Goal: Check status: Check status

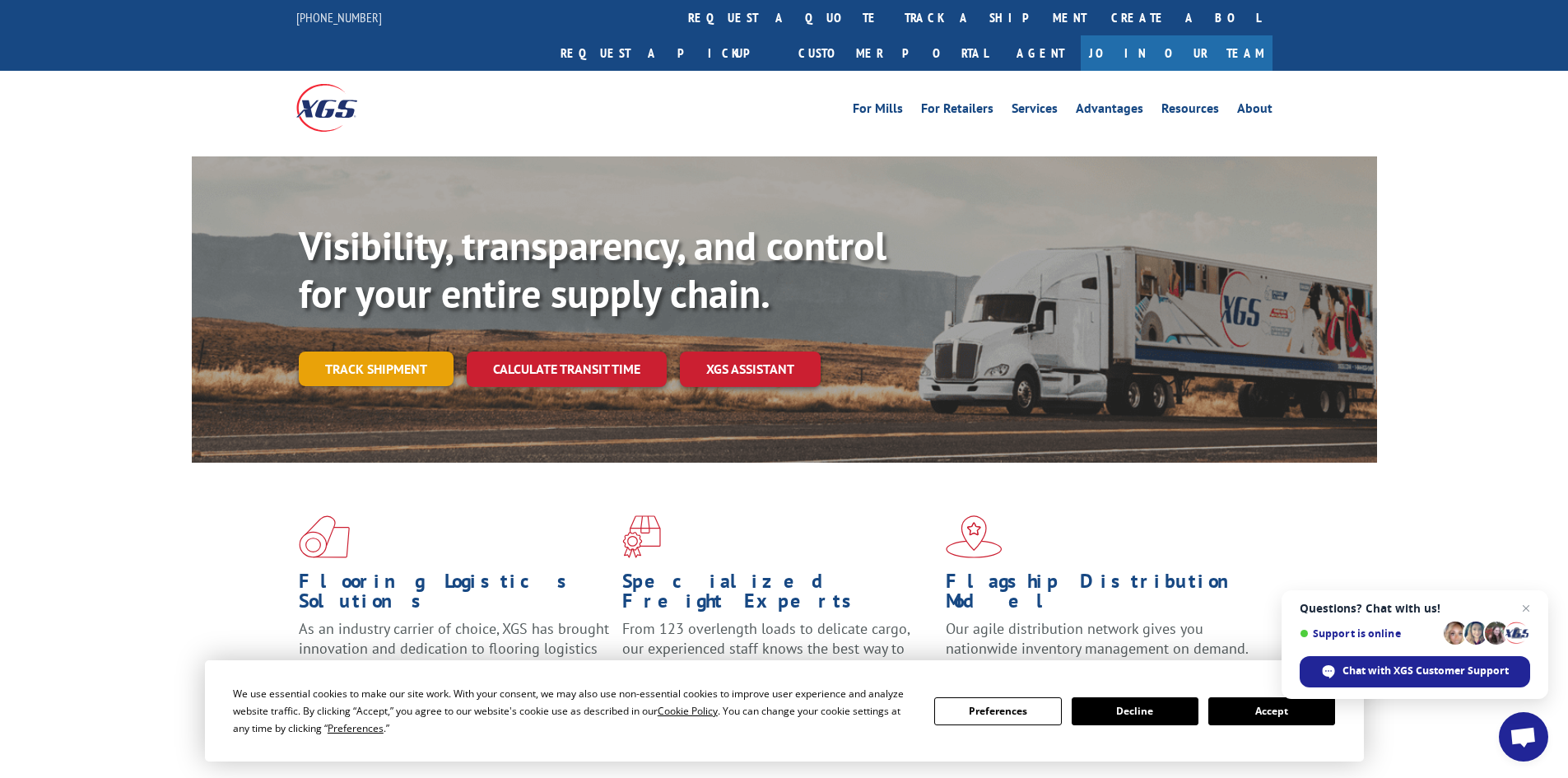
click at [434, 352] on link "Track shipment" at bounding box center [376, 369] width 155 height 34
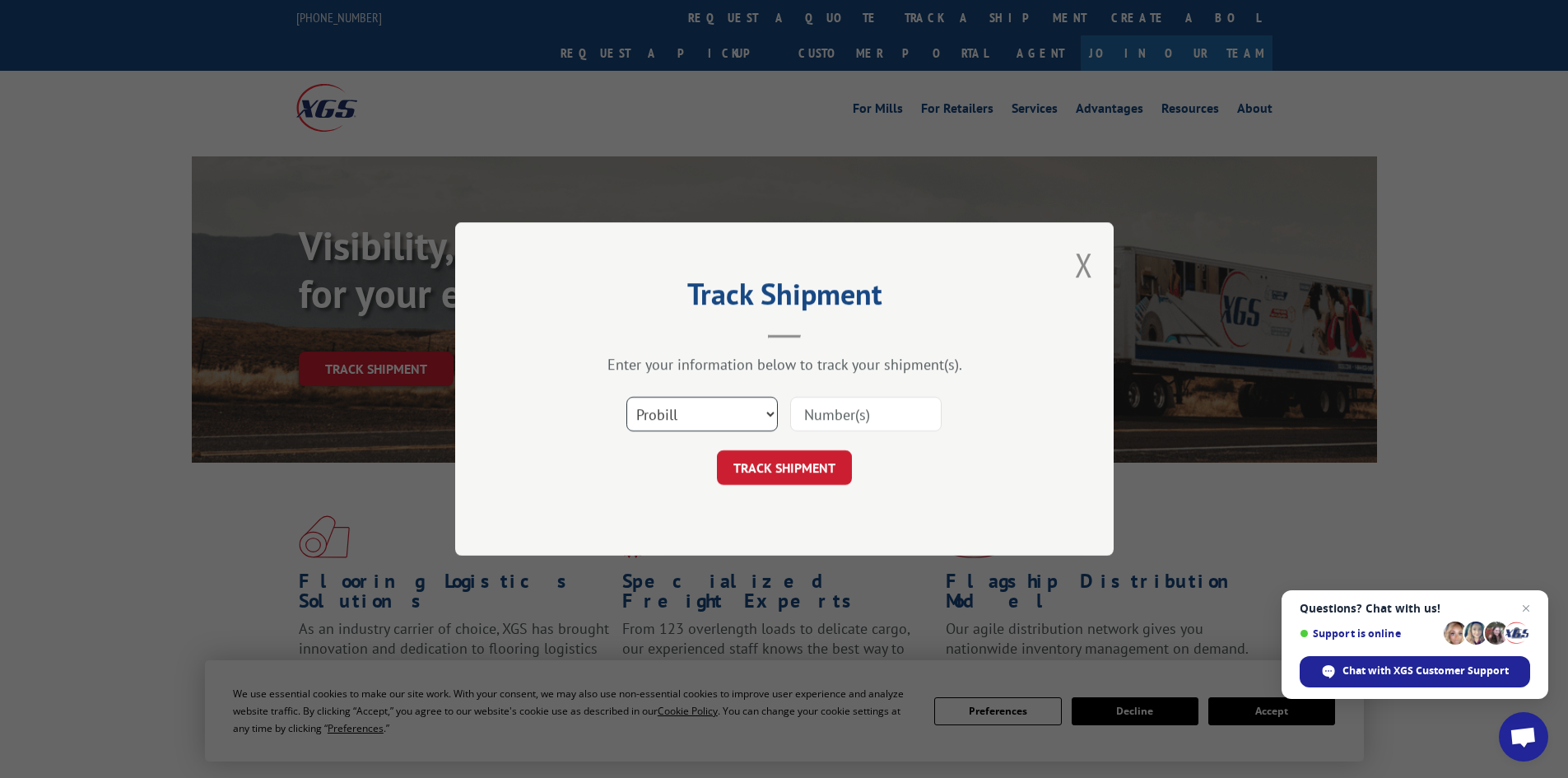
click at [734, 403] on select "Select category... Probill BOL PO" at bounding box center [702, 414] width 151 height 34
select select "po"
click at [626, 397] on select "Select category... Probill BOL PO" at bounding box center [702, 414] width 151 height 34
click at [788, 407] on div "Select category... Probill BOL PO" at bounding box center [784, 414] width 494 height 54
click at [796, 406] on input at bounding box center [866, 414] width 151 height 34
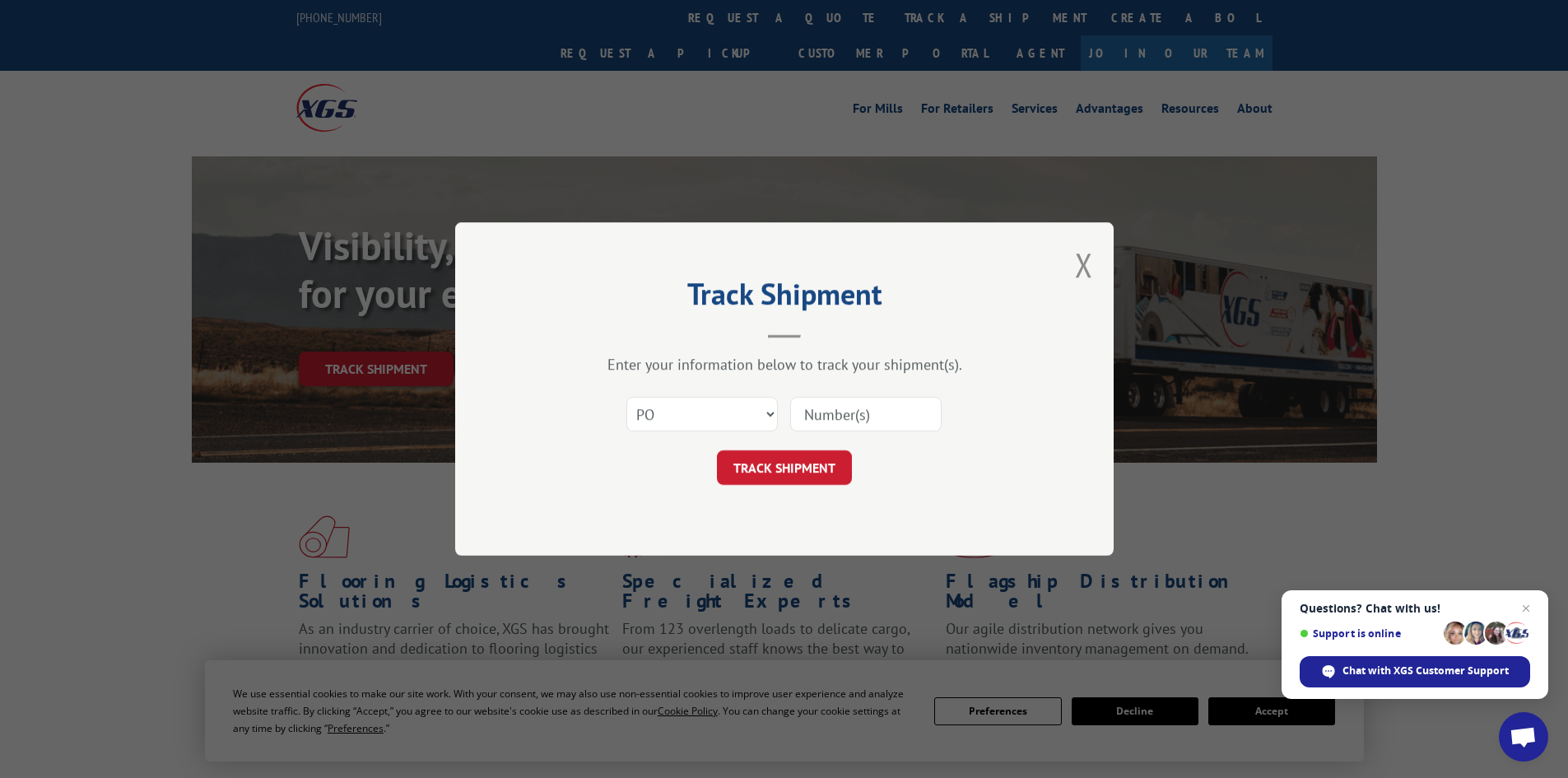
paste input "83507178"
type input "83507178"
click at [798, 458] on button "TRACK SHIPMENT" at bounding box center [785, 467] width 135 height 34
